Goal: Transaction & Acquisition: Subscribe to service/newsletter

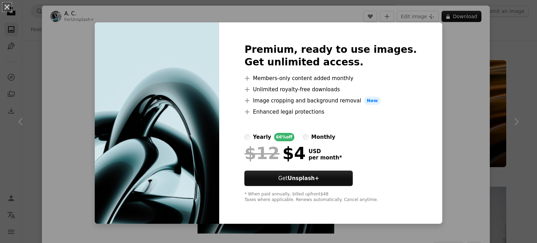
scroll to position [4529, 0]
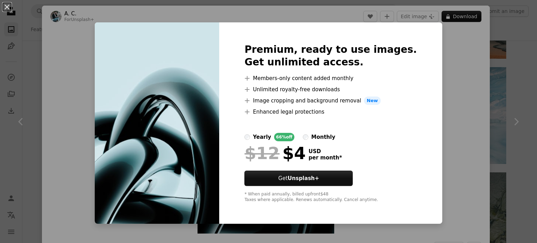
click at [330, 137] on div "monthly" at bounding box center [323, 137] width 24 height 8
click at [435, 48] on div "An X shape Premium, ready to use images. Get unlimited access. A plus sign Memb…" at bounding box center [268, 121] width 537 height 243
